Goal: Task Accomplishment & Management: Complete application form

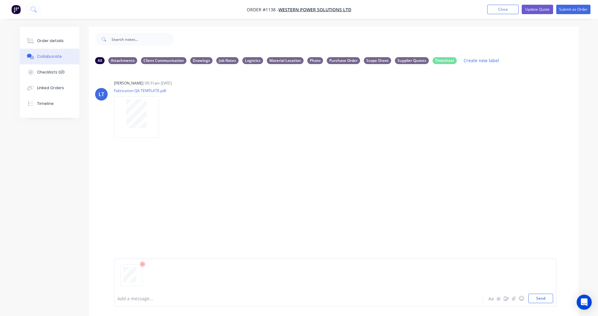
scroll to position [9, 0]
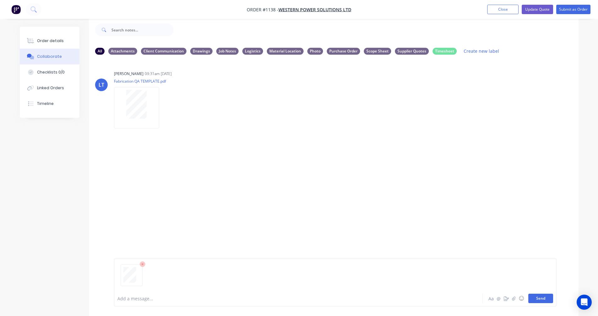
click at [545, 300] on button "Send" at bounding box center [541, 298] width 25 height 9
click at [164, 172] on icon "button" at bounding box center [165, 173] width 2 height 7
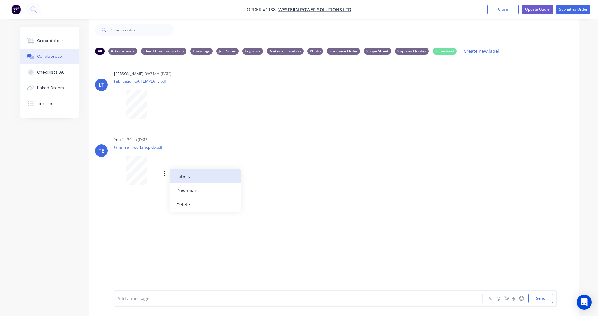
click at [190, 177] on button "Labels" at bounding box center [205, 176] width 71 height 14
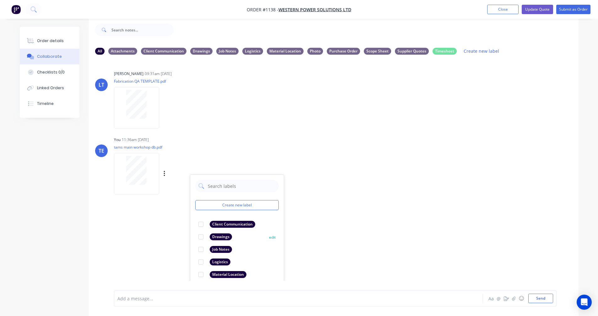
click at [201, 235] on div at bounding box center [201, 237] width 13 height 13
click at [124, 238] on div "LT [PERSON_NAME] 09:31am [DATE] Fabrication QA TEMPLATE.pdf Labels Download Del…" at bounding box center [334, 170] width 490 height 221
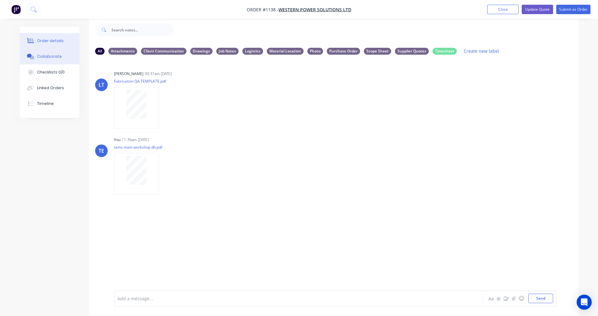
click at [37, 39] on div "Order details" at bounding box center [50, 41] width 27 height 6
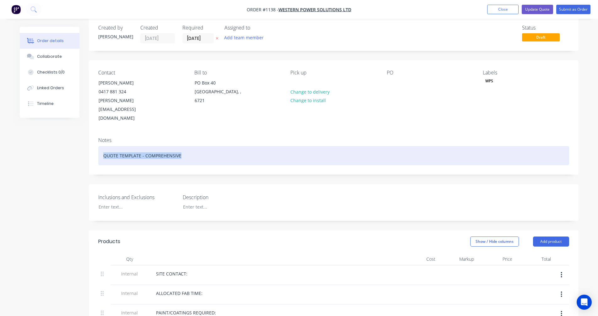
drag, startPoint x: 194, startPoint y: 140, endPoint x: 116, endPoint y: 135, distance: 78.4
click at [93, 138] on div "Notes QUOTE TEMPLATE - COMPREHENSIVE" at bounding box center [334, 153] width 490 height 42
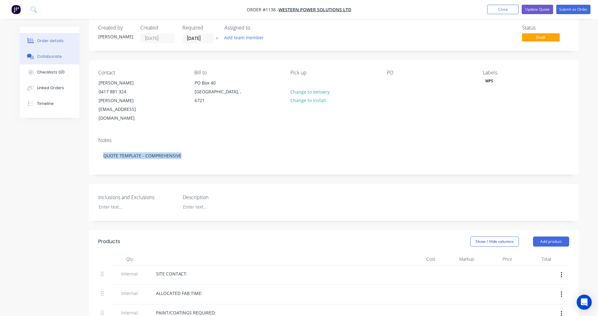
click at [51, 57] on div "Collaborate" at bounding box center [49, 57] width 25 height 6
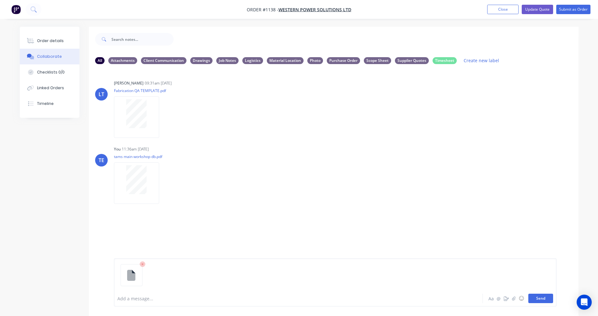
click at [547, 297] on button "Send" at bounding box center [541, 298] width 25 height 9
click at [203, 227] on icon "button" at bounding box center [204, 227] width 2 height 7
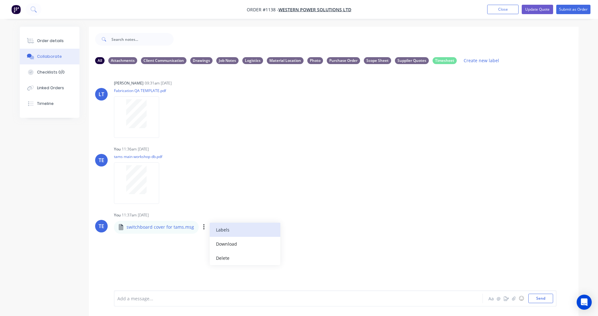
click at [224, 230] on button "Labels" at bounding box center [245, 230] width 71 height 14
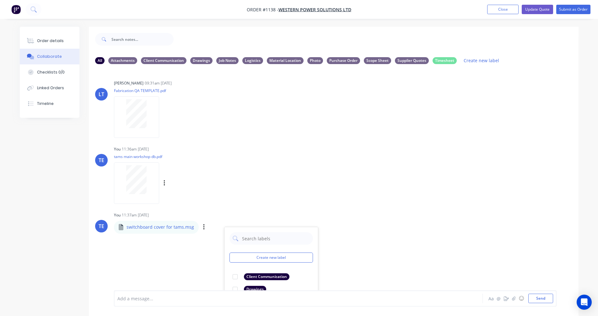
scroll to position [75, 0]
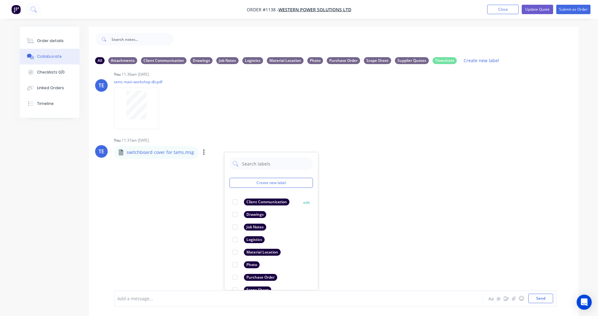
click at [259, 201] on div "Client Communication" at bounding box center [267, 202] width 46 height 7
click at [443, 135] on div "LT [PERSON_NAME] 09:31am [DATE] Fabrication QA TEMPLATE.pdf Labels Download Del…" at bounding box center [334, 179] width 490 height 221
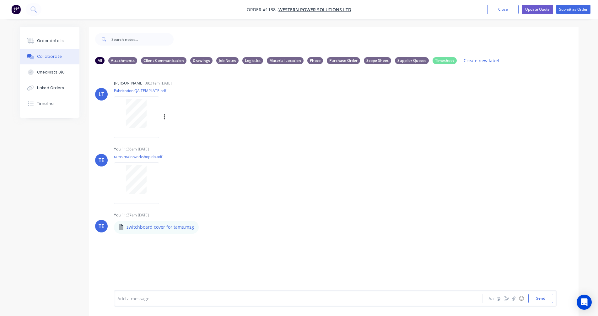
scroll to position [0, 0]
click at [30, 38] on icon at bounding box center [30, 41] width 7 height 6
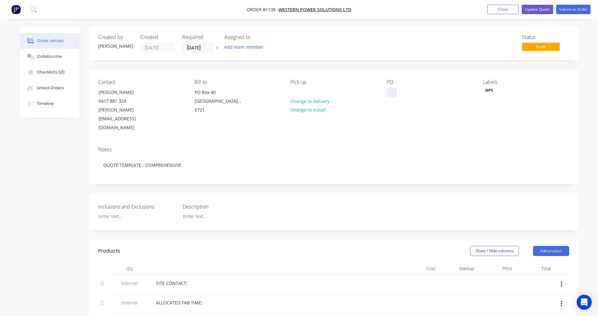
click at [389, 92] on div at bounding box center [392, 92] width 10 height 9
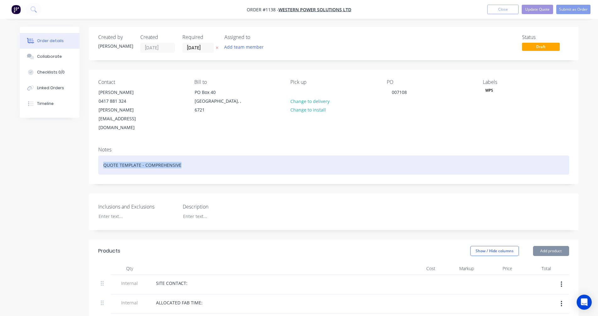
drag, startPoint x: 196, startPoint y: 150, endPoint x: 42, endPoint y: 160, distance: 154.3
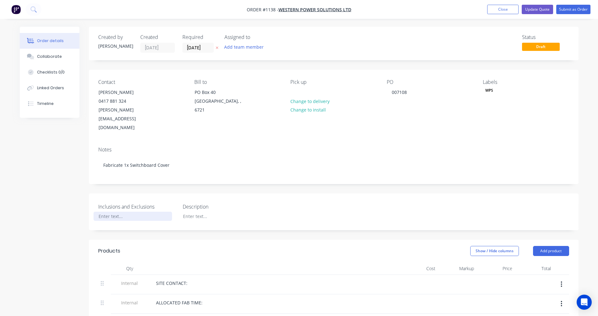
click at [133, 212] on div at bounding box center [133, 216] width 79 height 9
click at [574, 10] on button "Submit as Order" at bounding box center [574, 9] width 34 height 9
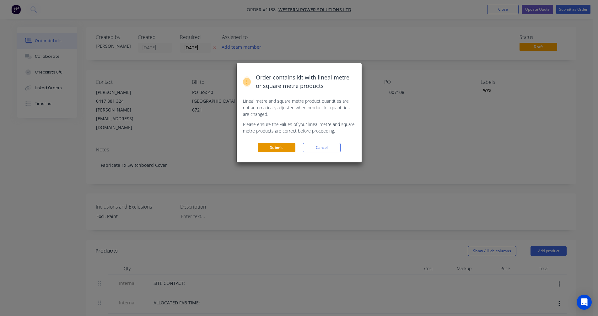
click at [278, 149] on button "Submit" at bounding box center [277, 147] width 38 height 9
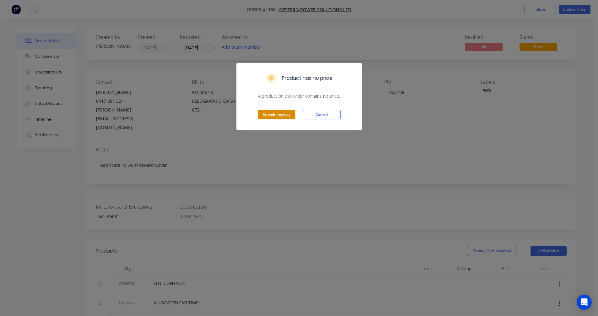
click at [278, 118] on button "Submit anyway" at bounding box center [277, 114] width 38 height 9
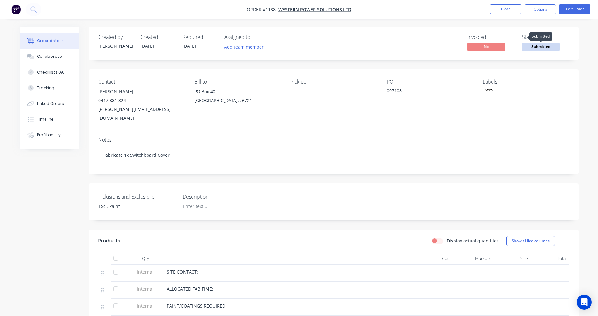
click at [540, 47] on span "Submitted" at bounding box center [541, 47] width 38 height 8
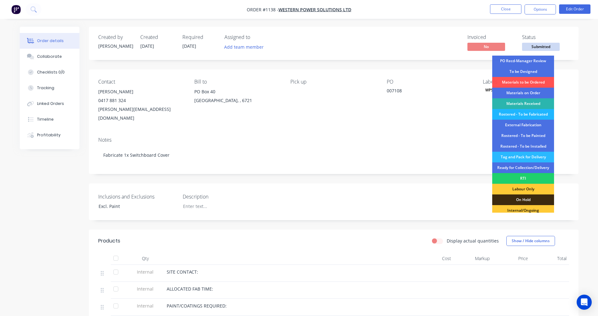
click at [521, 115] on div "Rostered - To be Fabricated" at bounding box center [524, 114] width 62 height 11
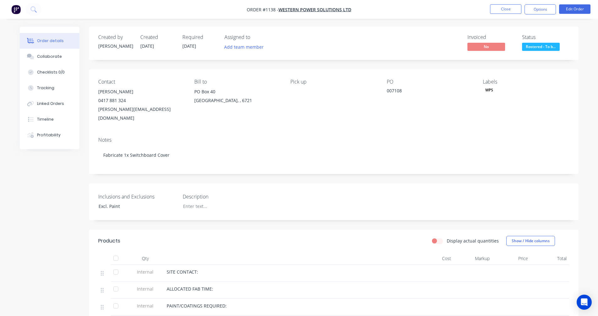
click at [16, 8] on img "button" at bounding box center [15, 9] width 9 height 9
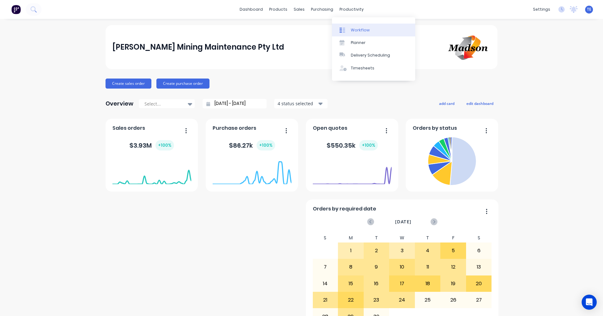
click at [353, 33] on link "Workflow" at bounding box center [373, 30] width 83 height 13
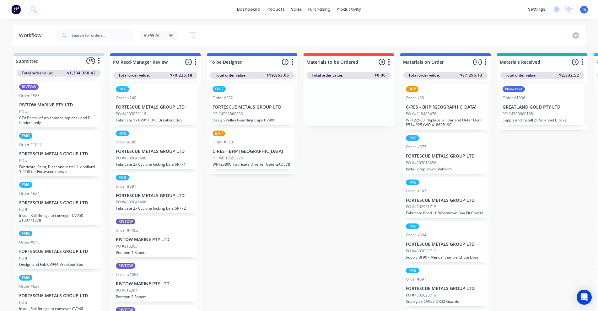
drag, startPoint x: 289, startPoint y: 117, endPoint x: 275, endPoint y: 112, distance: 14.6
click at [286, 115] on div "FMG Order #232 FORTESCUE METALS GROUP LTD PO #4502860835 Design Pulley Guarding…" at bounding box center [252, 126] width 90 height 95
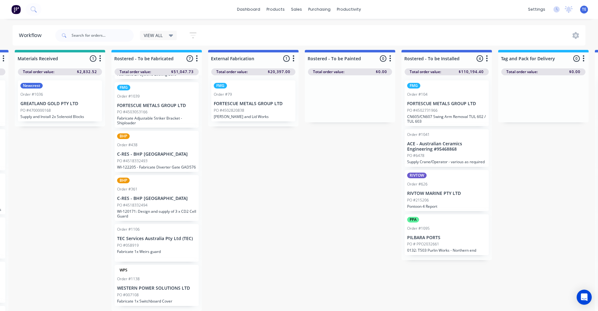
scroll to position [8, 483]
